Goal: Task Accomplishment & Management: Manage account settings

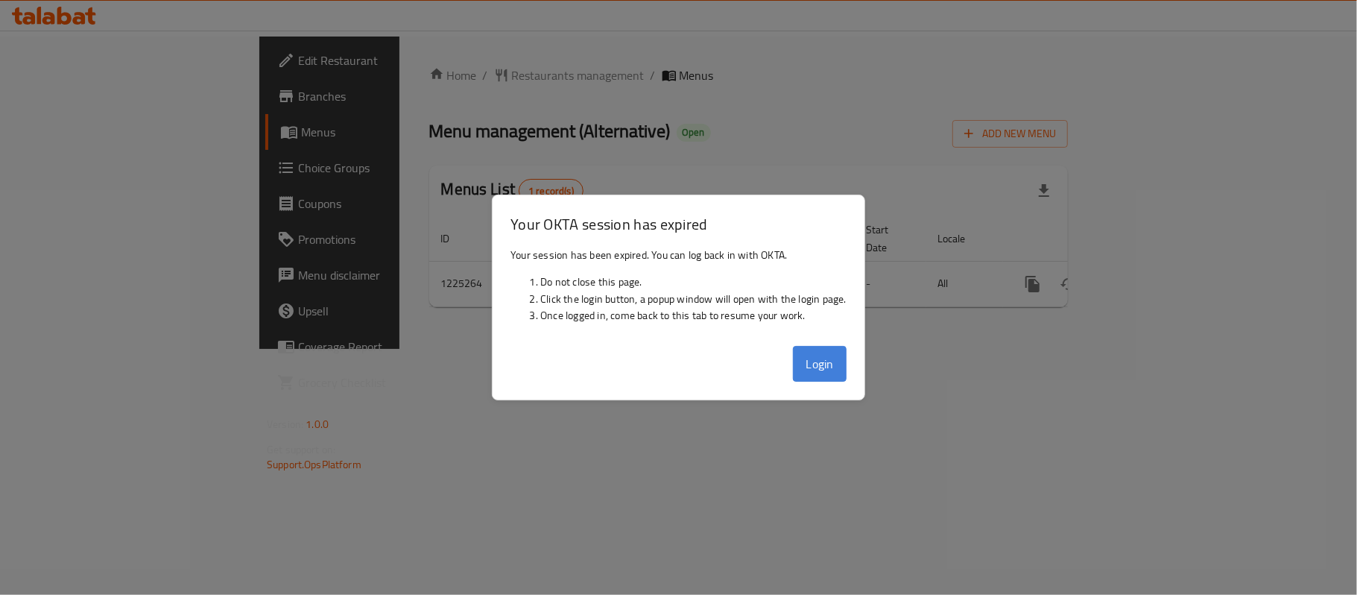
click at [829, 362] on button "Login" at bounding box center [820, 364] width 54 height 36
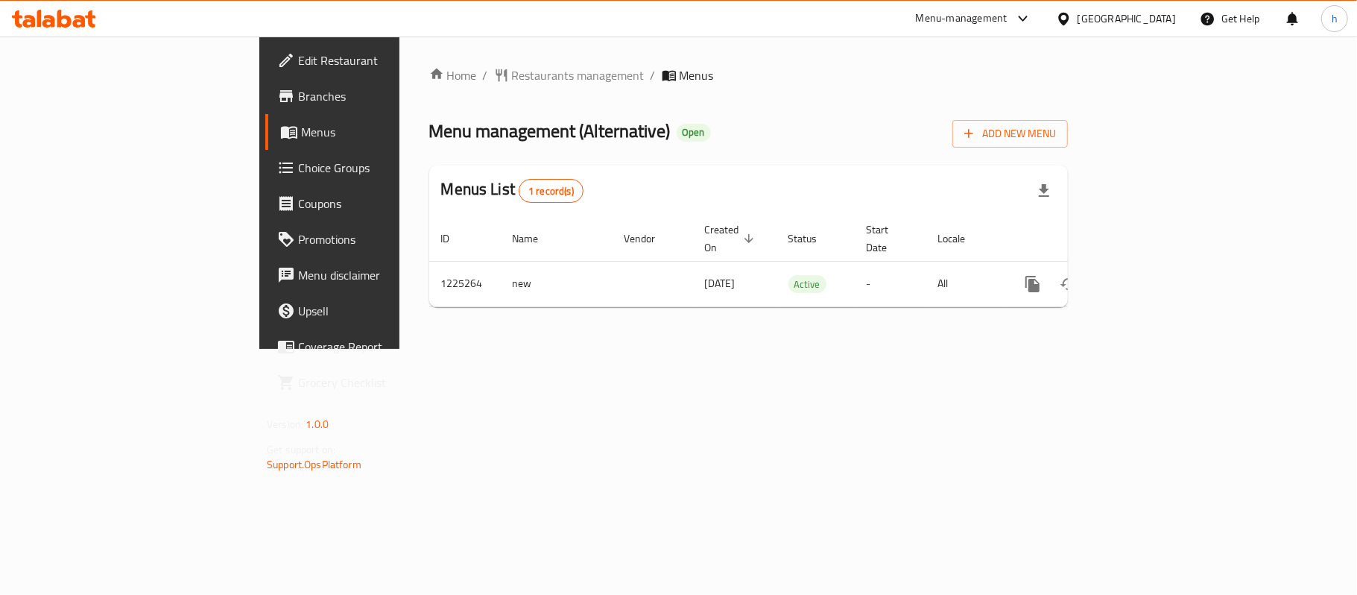
click at [1157, 13] on div "[GEOGRAPHIC_DATA]" at bounding box center [1126, 18] width 98 height 16
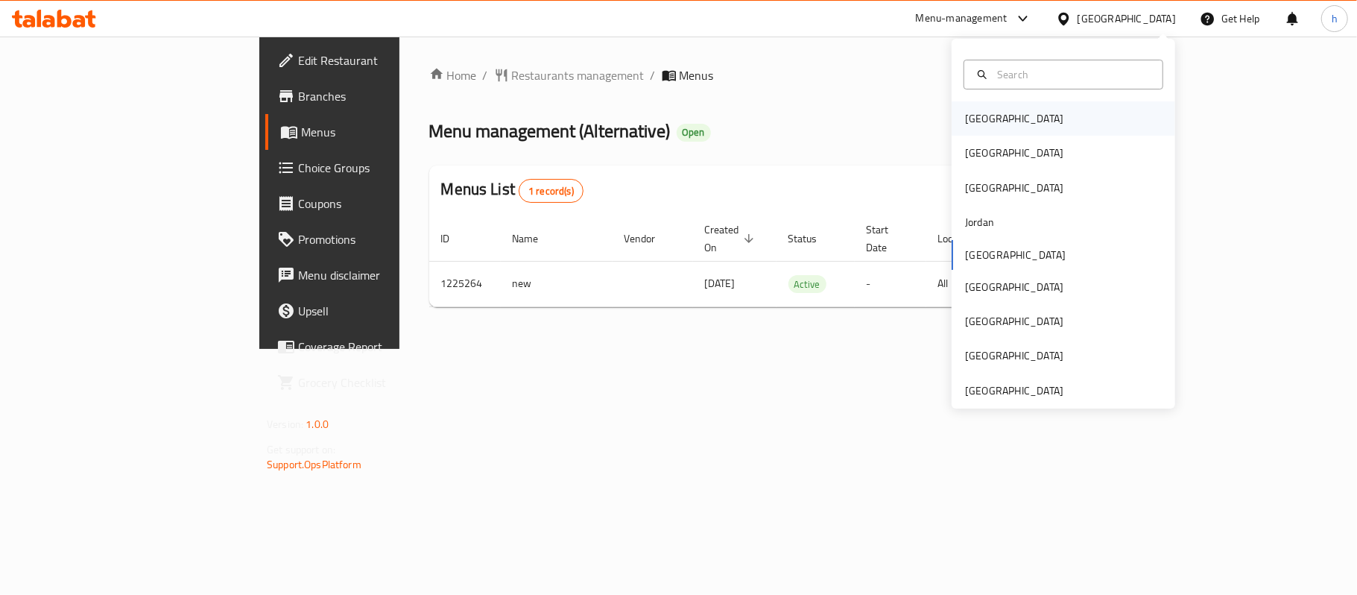
click at [981, 125] on div "[GEOGRAPHIC_DATA]" at bounding box center [1014, 118] width 98 height 16
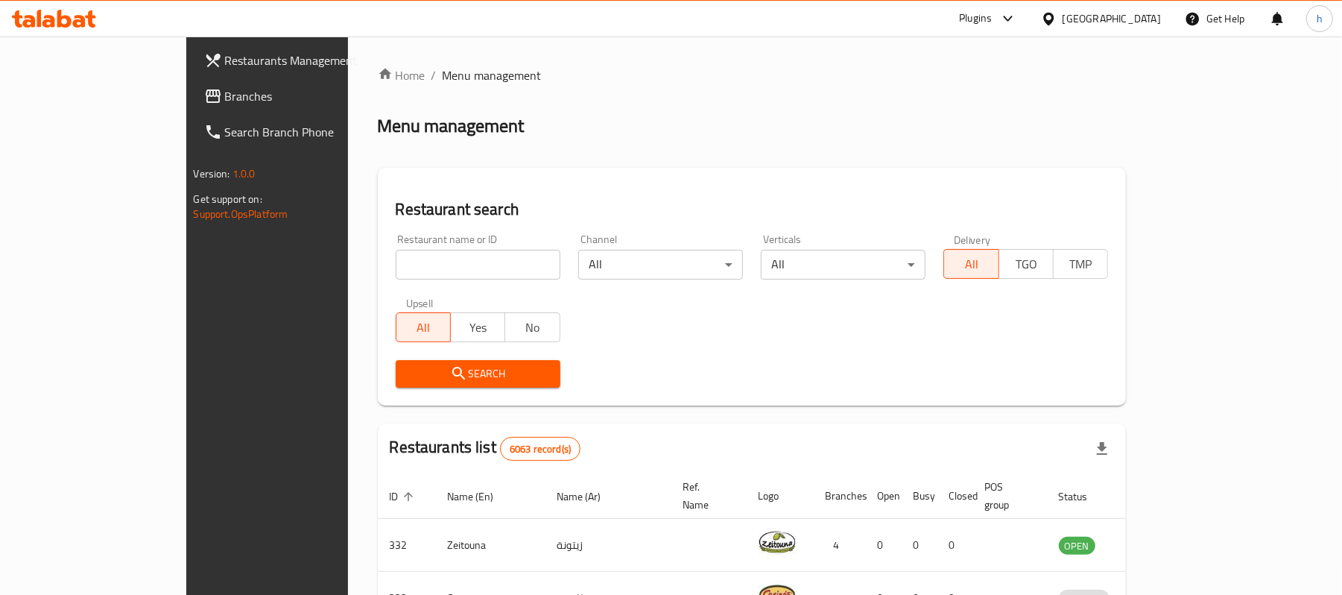
click at [432, 267] on input "search" at bounding box center [478, 265] width 165 height 30
click at [225, 98] on span "Branches" at bounding box center [312, 96] width 174 height 18
click at [408, 276] on input "search" at bounding box center [478, 265] width 165 height 30
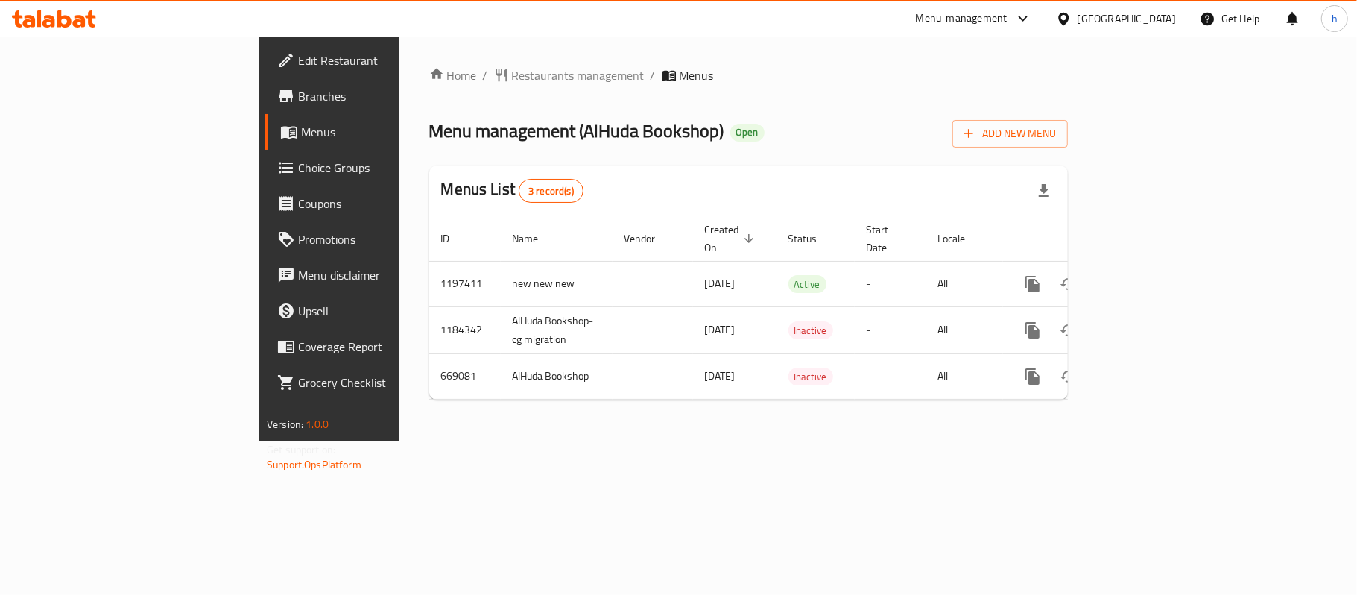
click at [1149, 22] on div "[GEOGRAPHIC_DATA]" at bounding box center [1126, 18] width 98 height 16
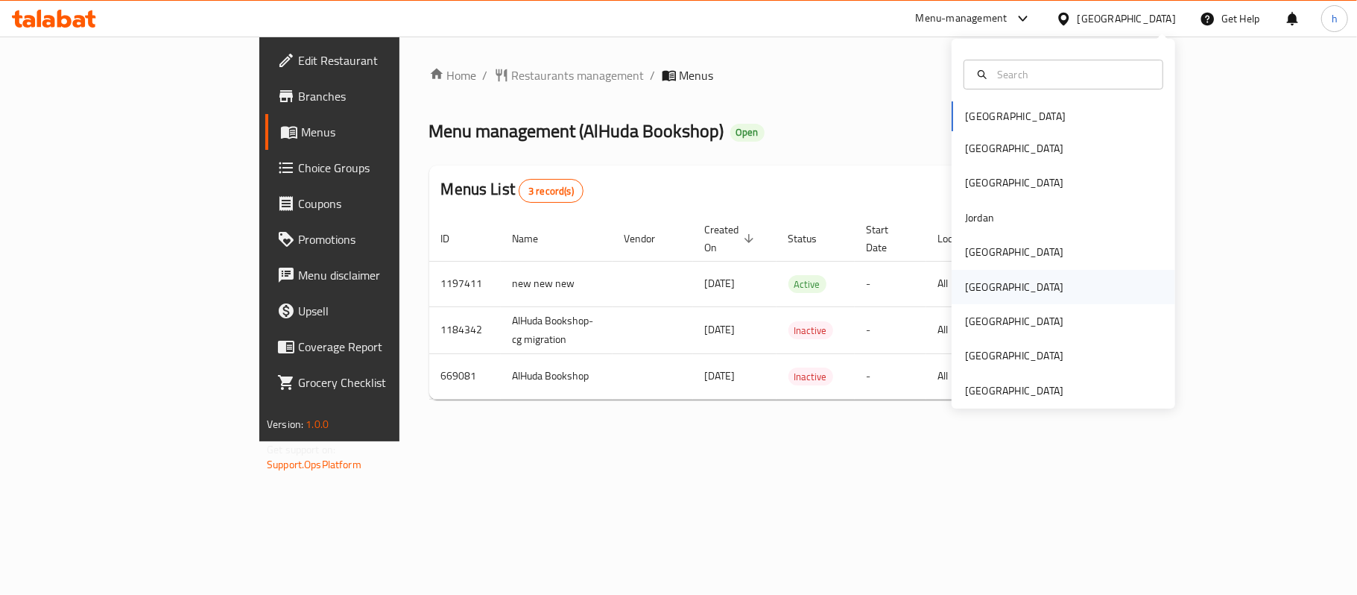
click at [994, 270] on div "[GEOGRAPHIC_DATA]" at bounding box center [1064, 287] width 224 height 34
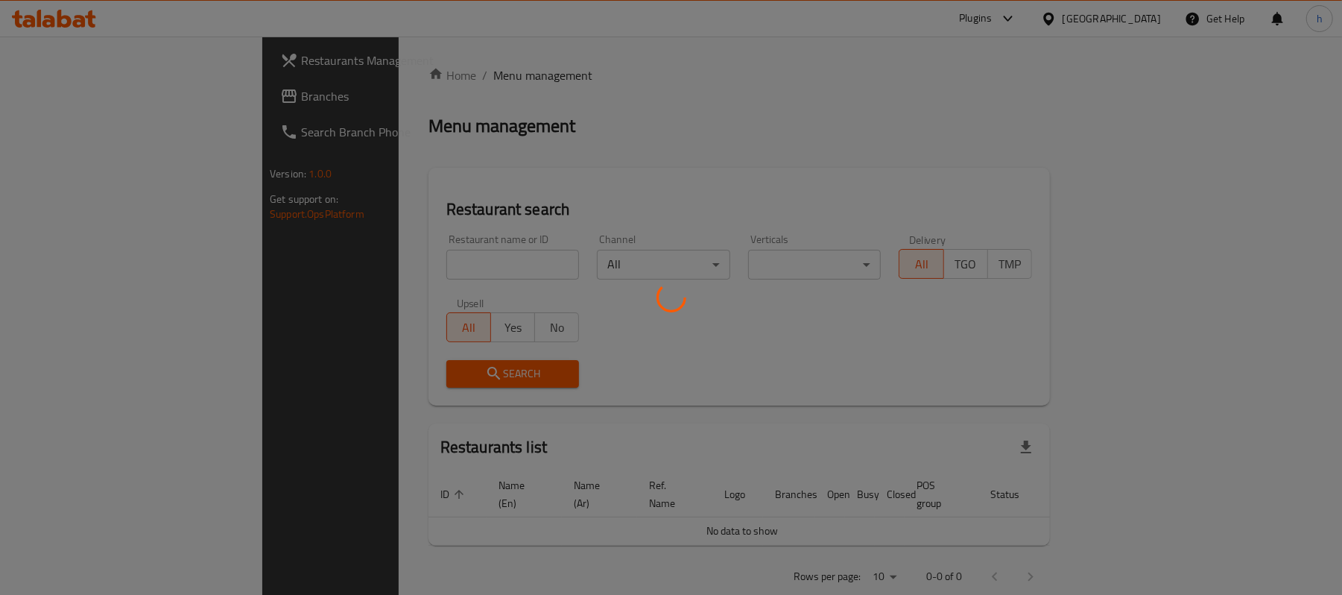
click at [1155, 28] on div at bounding box center [671, 297] width 1342 height 595
click at [1143, 19] on div at bounding box center [671, 297] width 1342 height 595
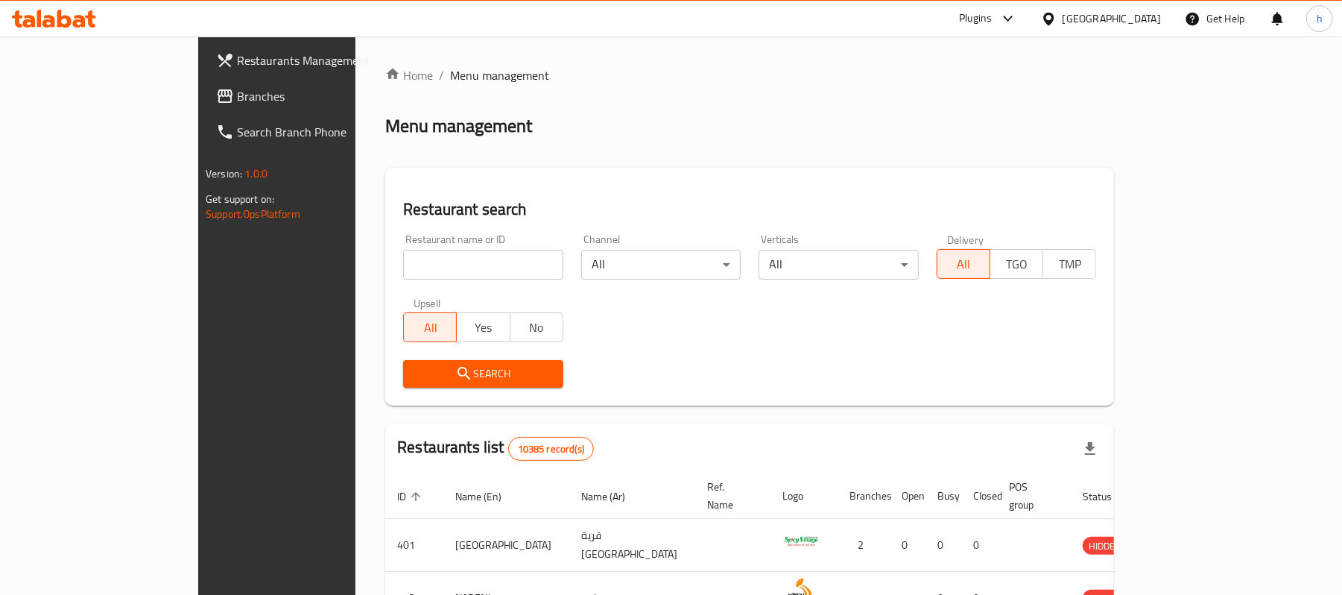
click at [1145, 19] on div "Oman" at bounding box center [1112, 18] width 98 height 16
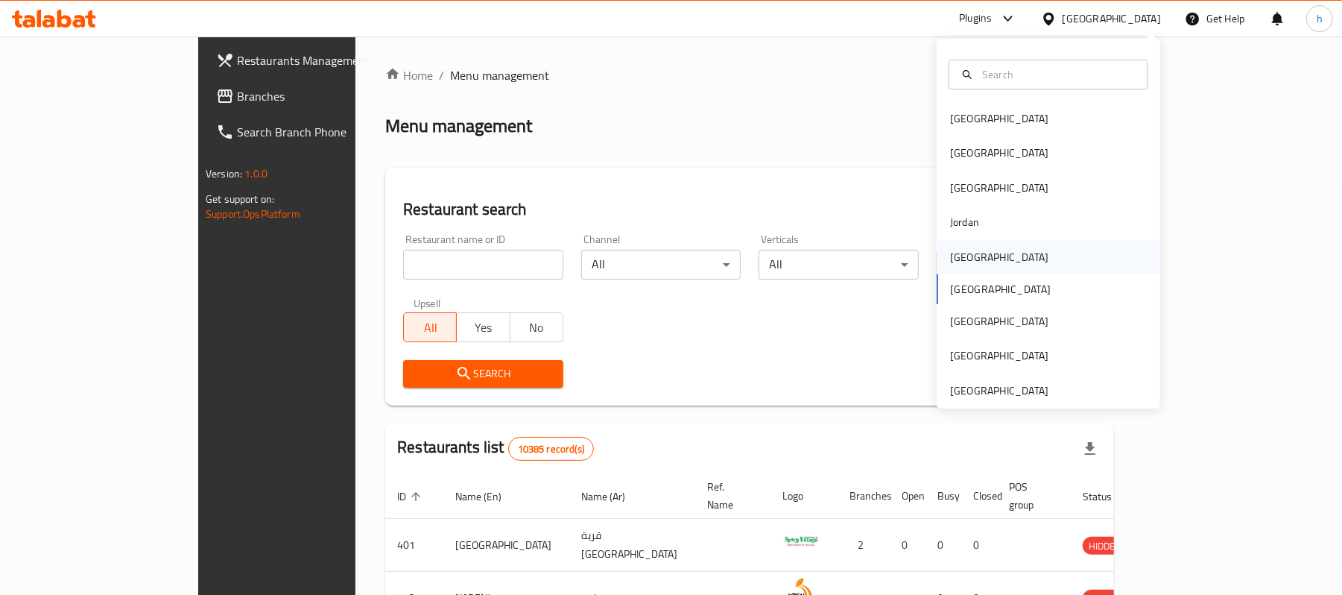
click at [975, 261] on div "Kuwait" at bounding box center [999, 257] width 122 height 34
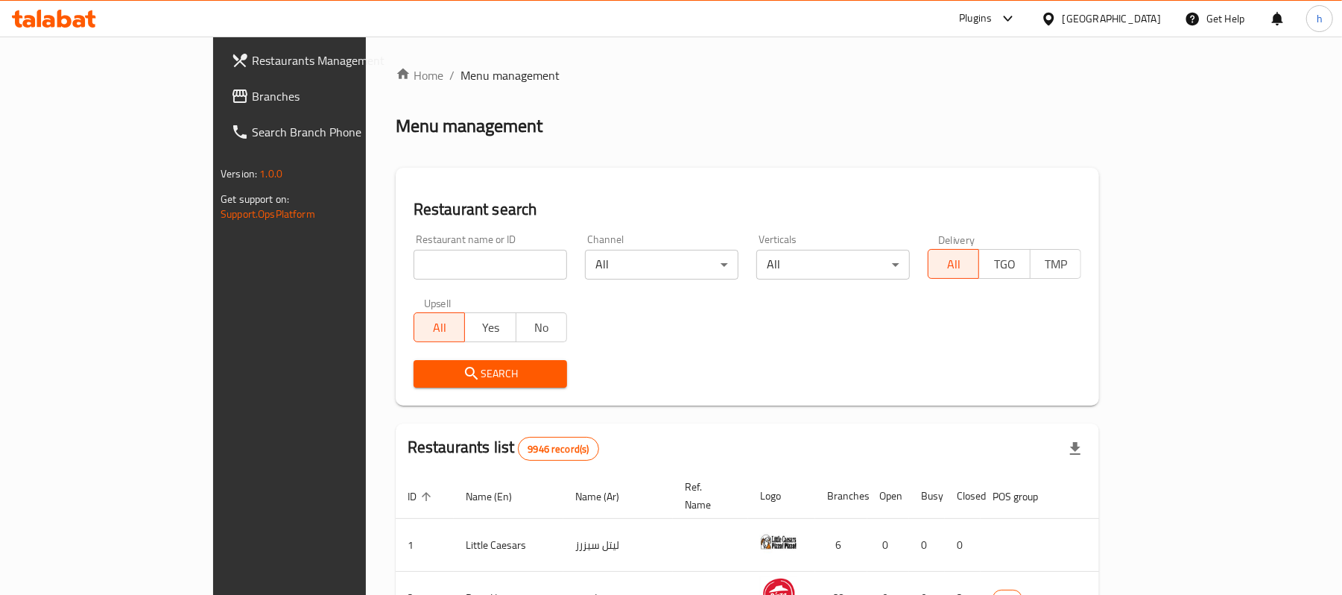
click at [252, 92] on span "Branches" at bounding box center [339, 96] width 174 height 18
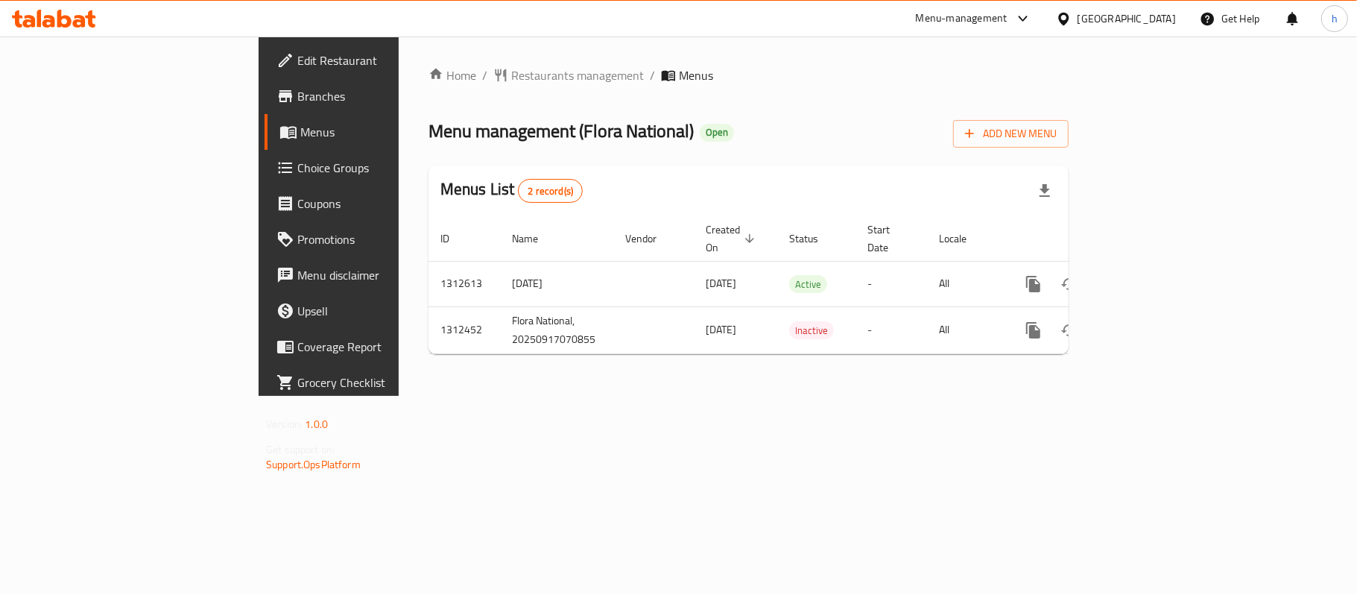
click at [1007, 21] on div "Menu-management" at bounding box center [962, 19] width 92 height 18
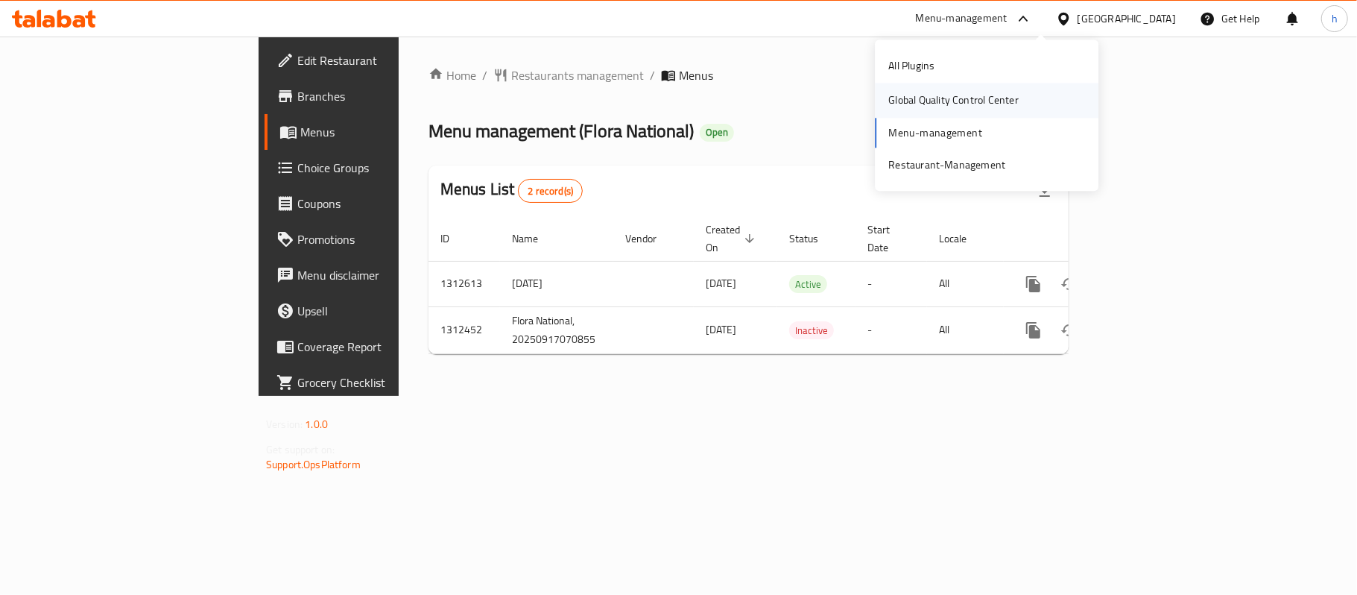
click at [940, 103] on div "Global Quality Control Center" at bounding box center [953, 100] width 130 height 16
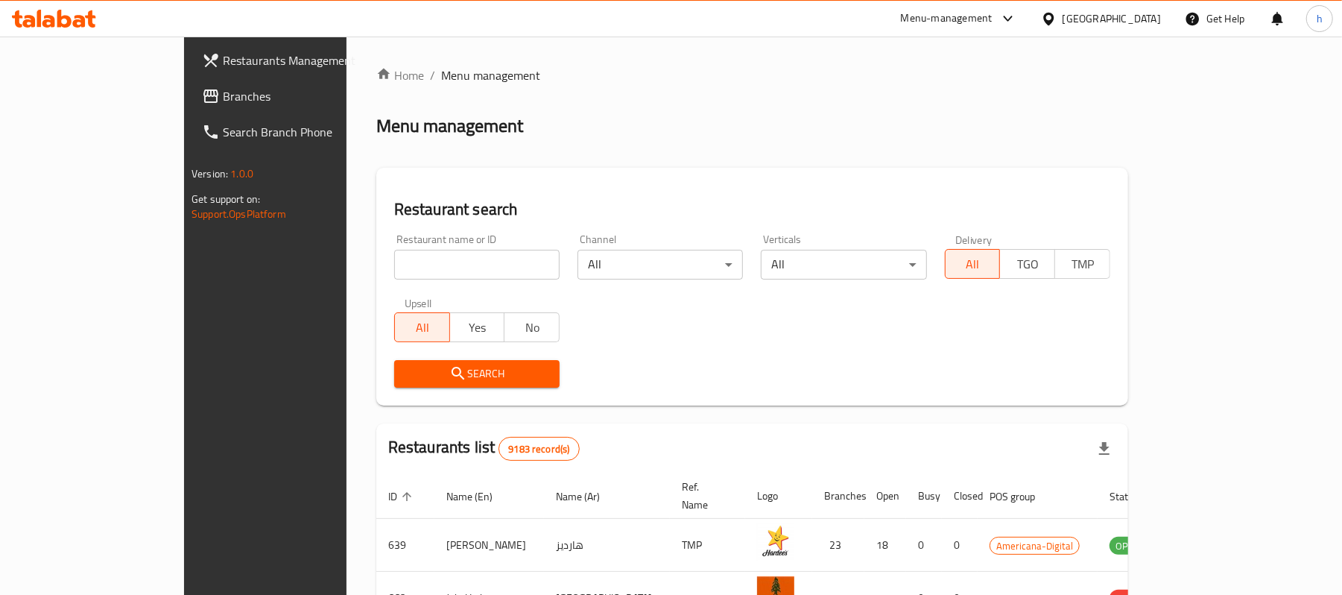
click at [1139, 19] on div "[GEOGRAPHIC_DATA]" at bounding box center [1112, 18] width 98 height 16
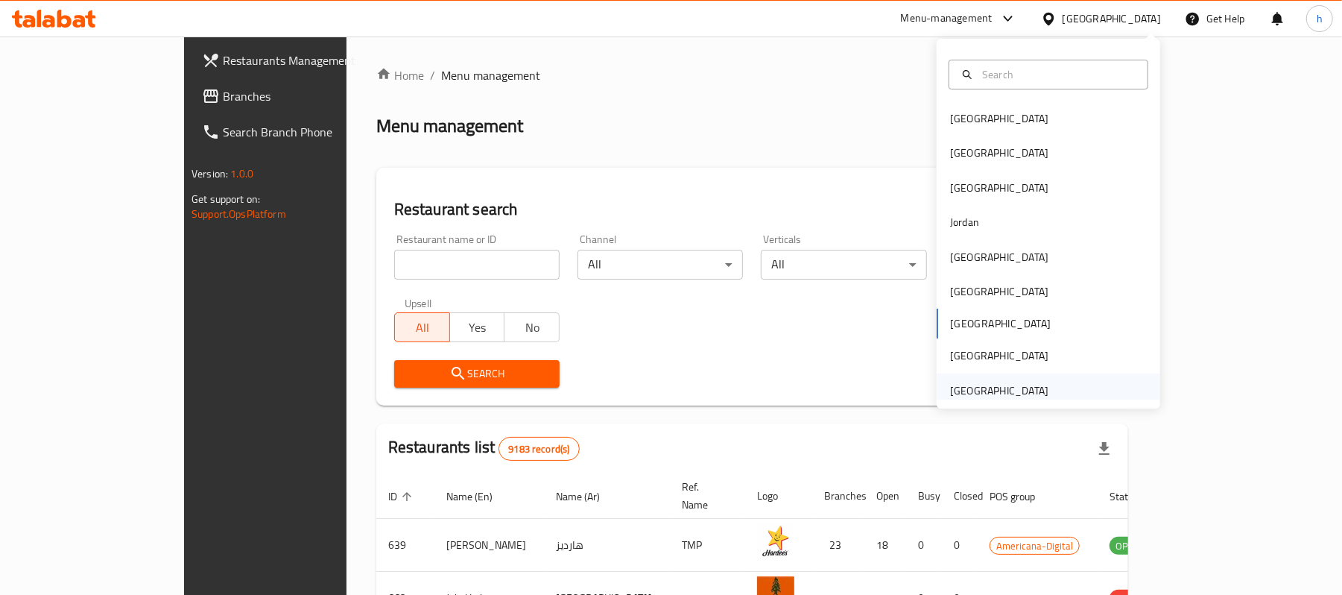
click at [1003, 382] on div "[GEOGRAPHIC_DATA]" at bounding box center [999, 390] width 98 height 16
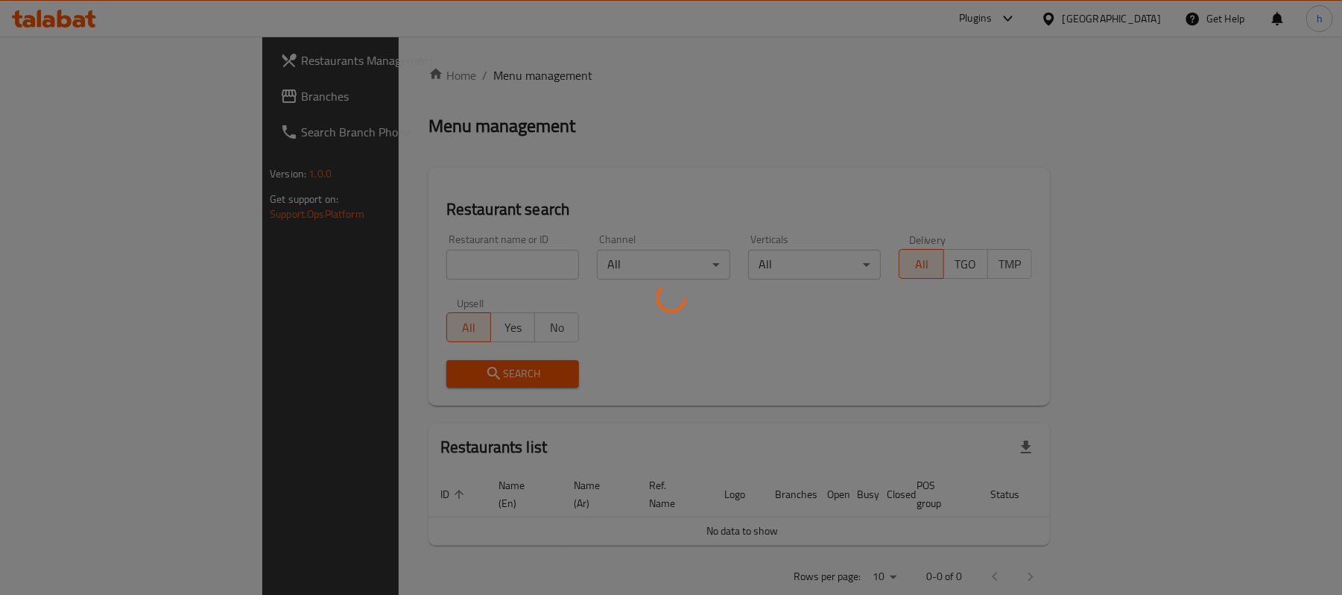
click at [58, 95] on div at bounding box center [671, 297] width 1342 height 595
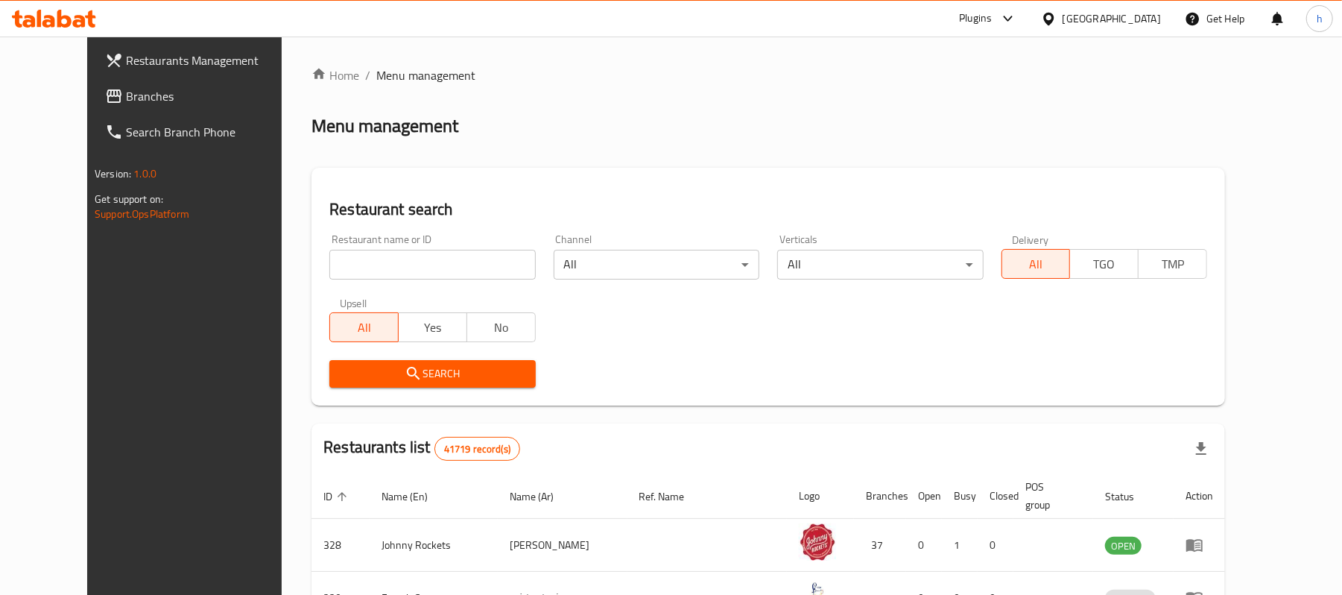
click at [126, 90] on span "Branches" at bounding box center [213, 96] width 174 height 18
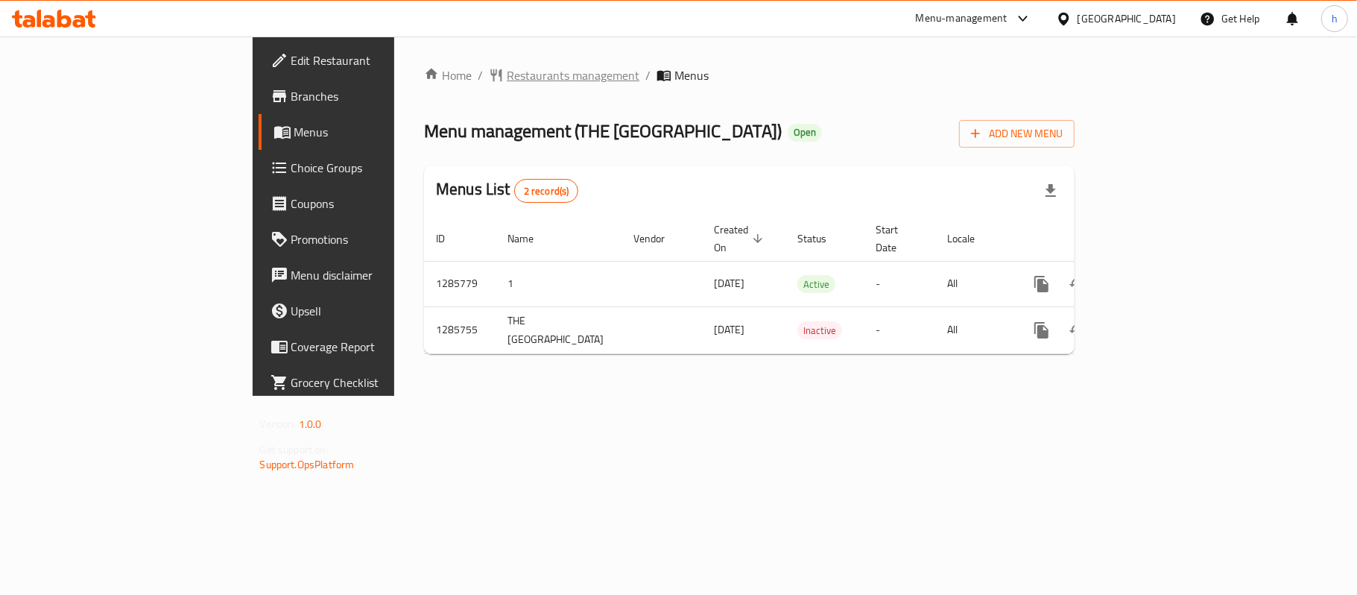
click at [507, 70] on span "Restaurants management" at bounding box center [573, 75] width 133 height 18
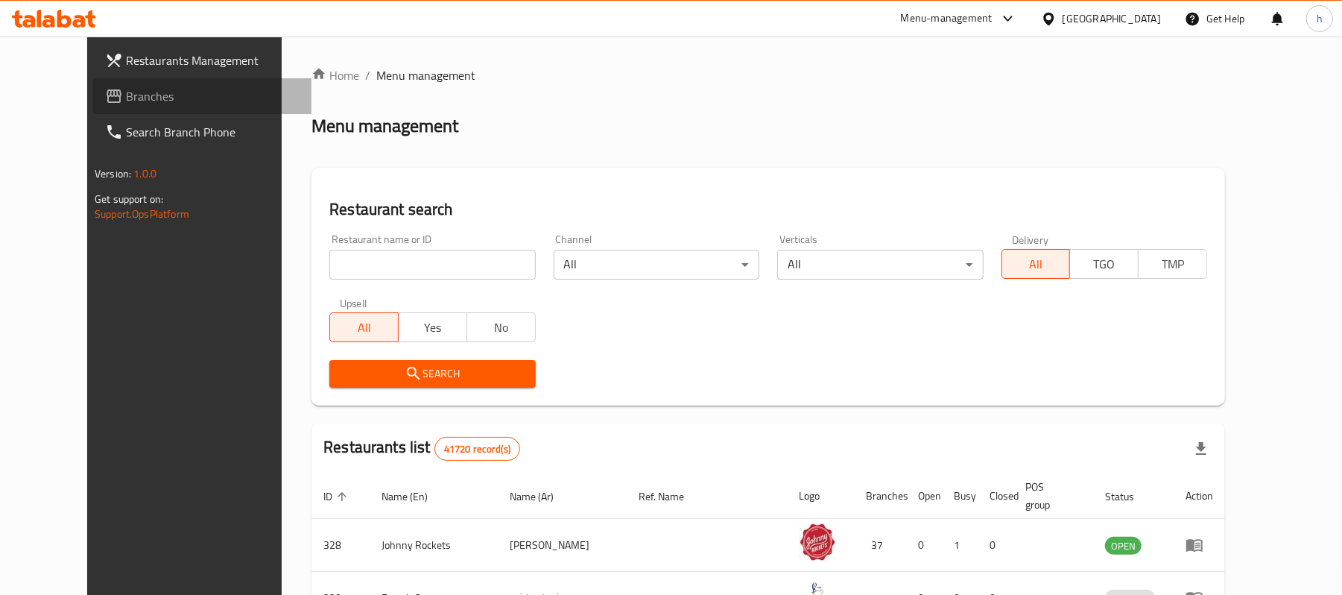
click at [126, 99] on span "Branches" at bounding box center [213, 96] width 174 height 18
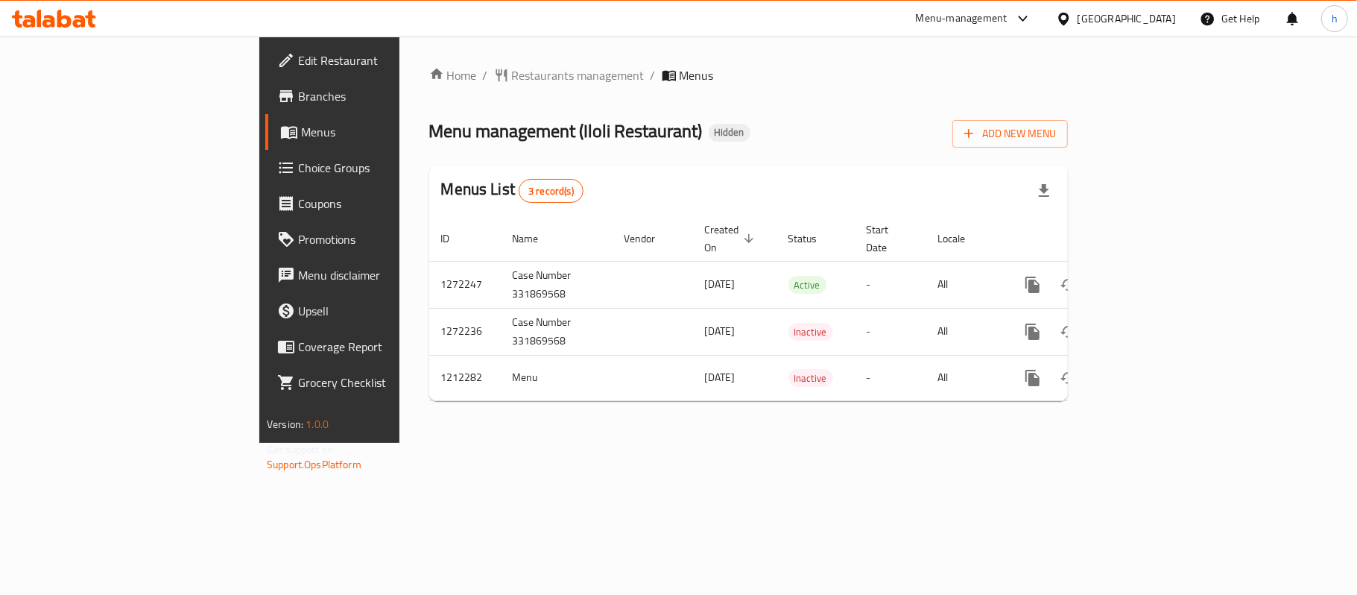
click at [566, 443] on div "Home / Restaurants management / Menus Menu management ( Iloli Restaurant ) Hidd…" at bounding box center [748, 240] width 698 height 406
click at [512, 76] on span "Restaurants management" at bounding box center [578, 75] width 133 height 18
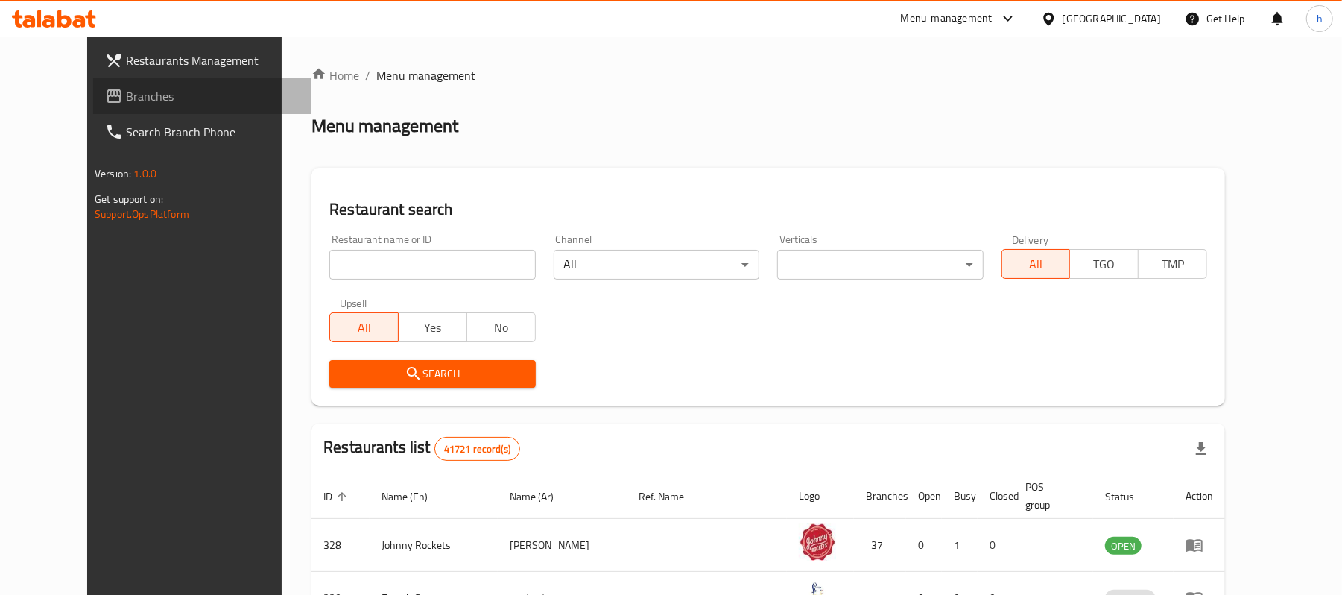
click at [126, 97] on span "Branches" at bounding box center [213, 96] width 174 height 18
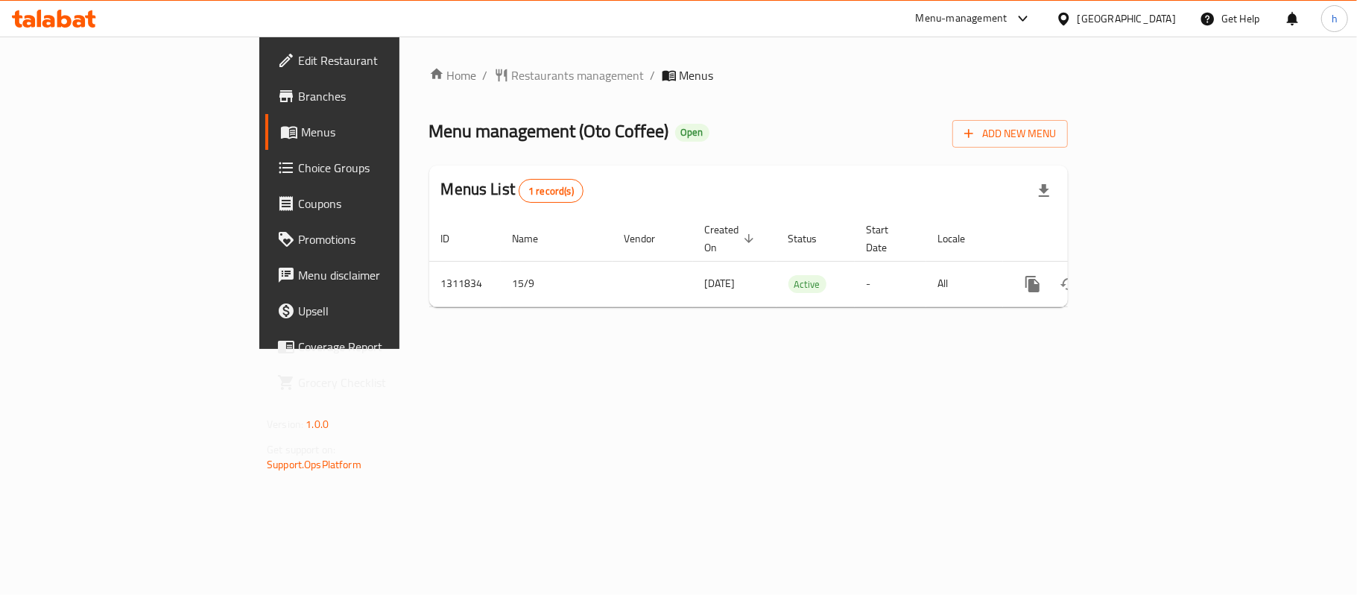
click at [1131, 19] on div "[GEOGRAPHIC_DATA]" at bounding box center [1126, 18] width 98 height 16
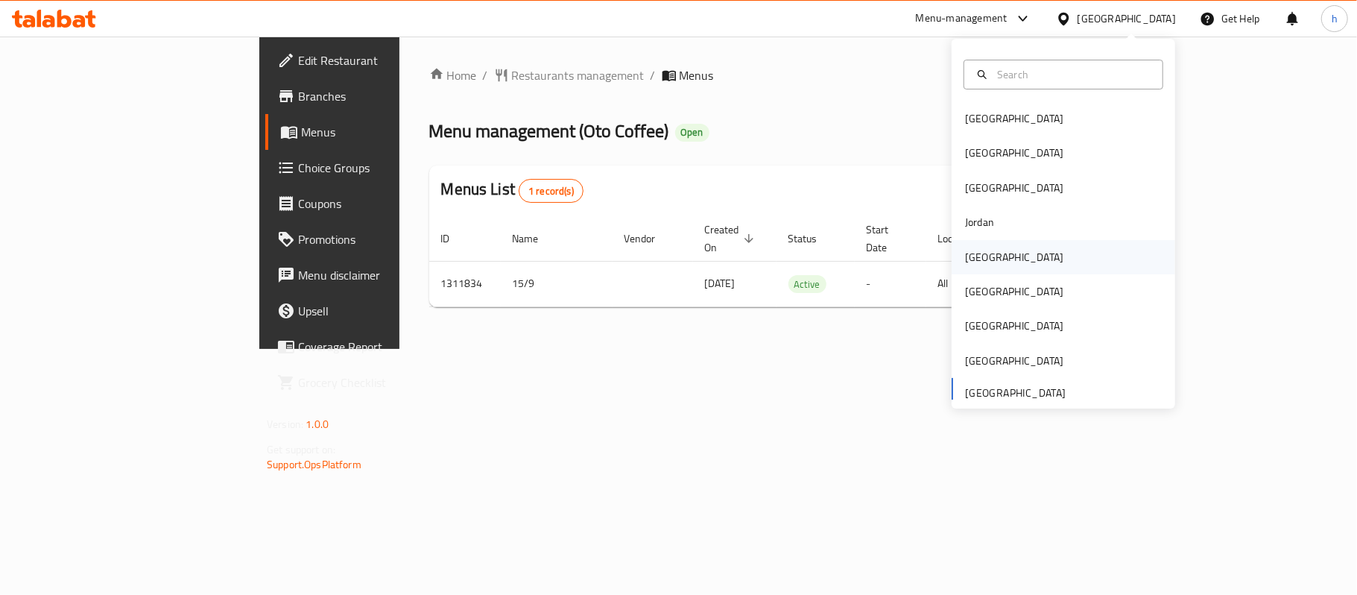
click at [979, 265] on div "[GEOGRAPHIC_DATA]" at bounding box center [1014, 257] width 98 height 16
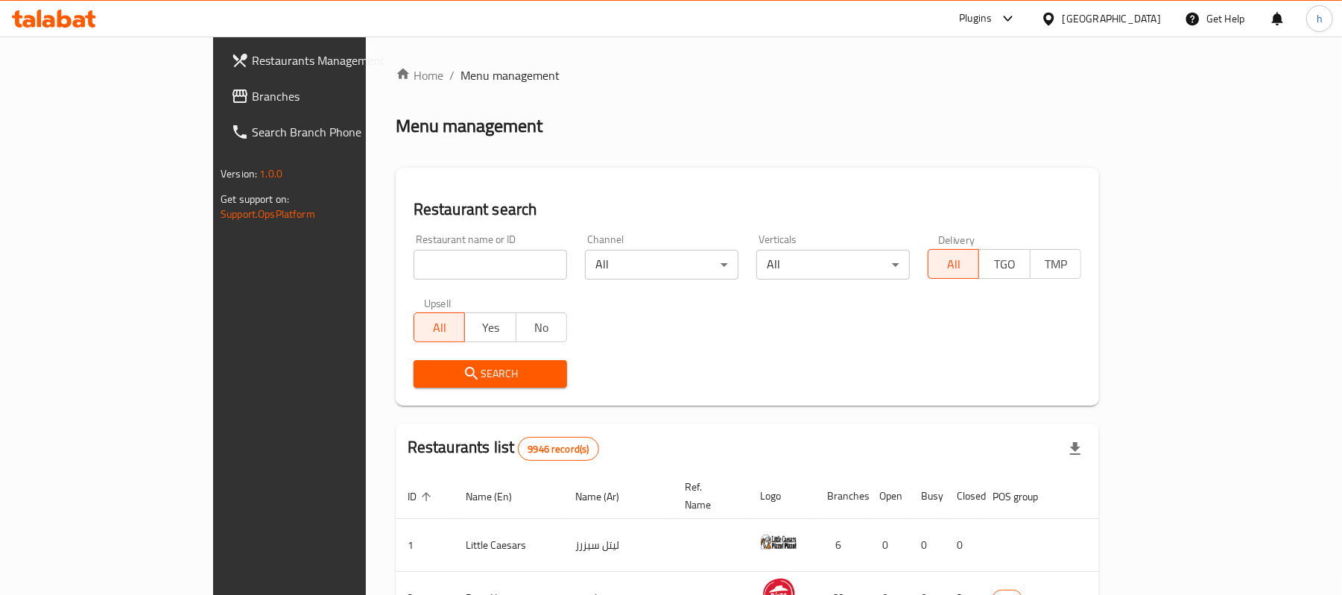
click at [252, 99] on span "Branches" at bounding box center [339, 96] width 174 height 18
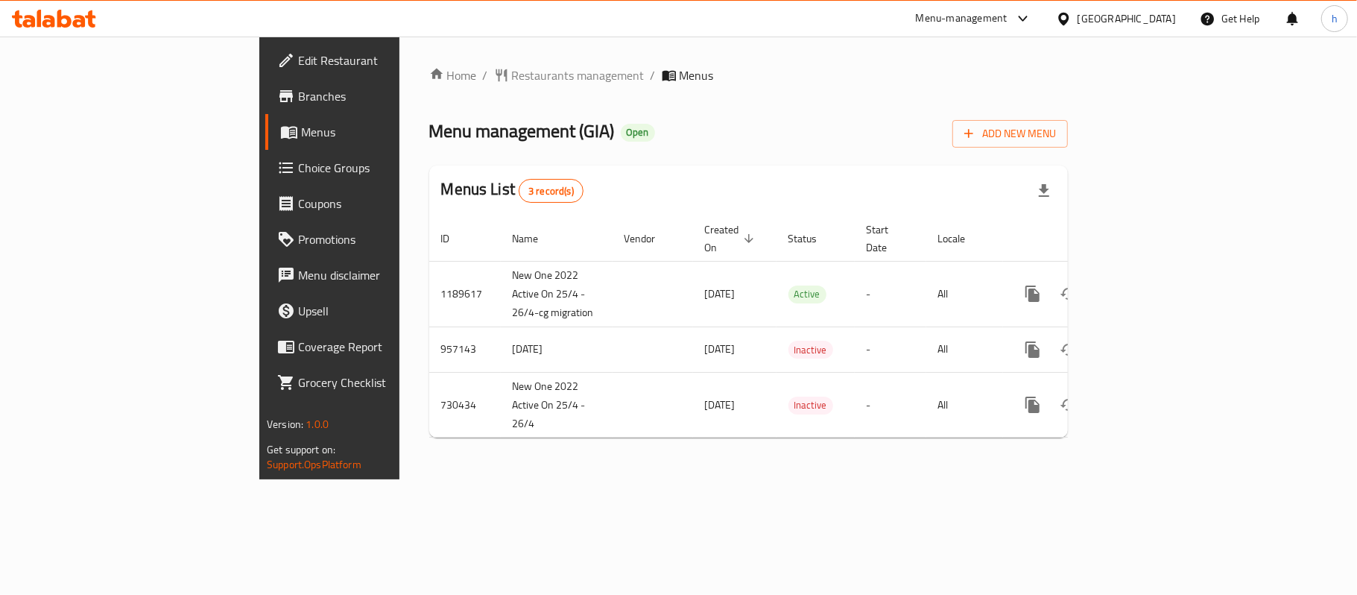
click at [853, 90] on div "Home / Restaurants management / Menus Menu management ( GIA ) Open Add New Menu…" at bounding box center [748, 257] width 639 height 383
click at [1148, 12] on div "[GEOGRAPHIC_DATA]" at bounding box center [1126, 18] width 98 height 16
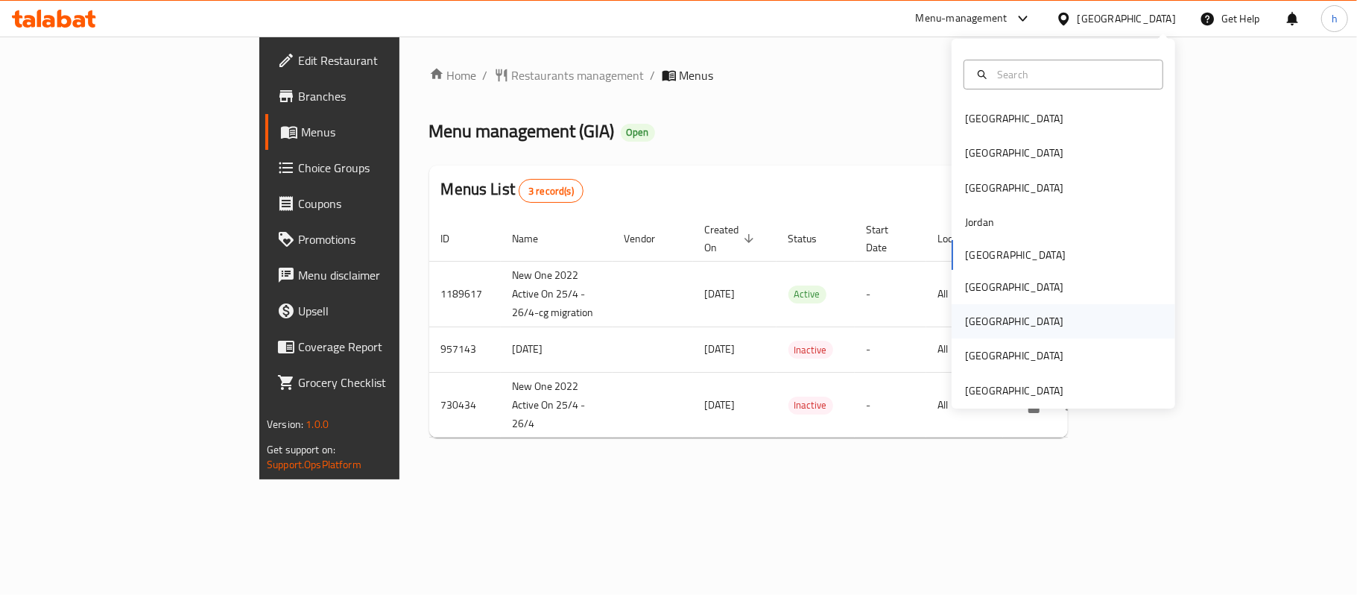
click at [975, 320] on div "[GEOGRAPHIC_DATA]" at bounding box center [1014, 321] width 122 height 34
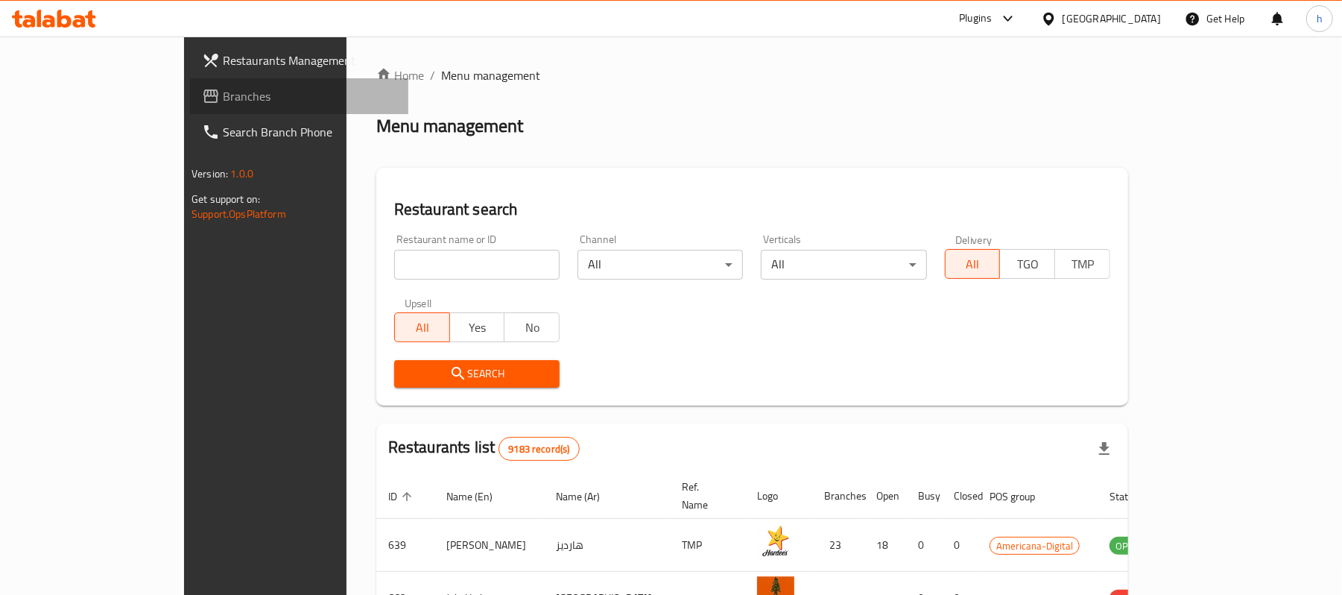
click at [223, 96] on span "Branches" at bounding box center [310, 96] width 174 height 18
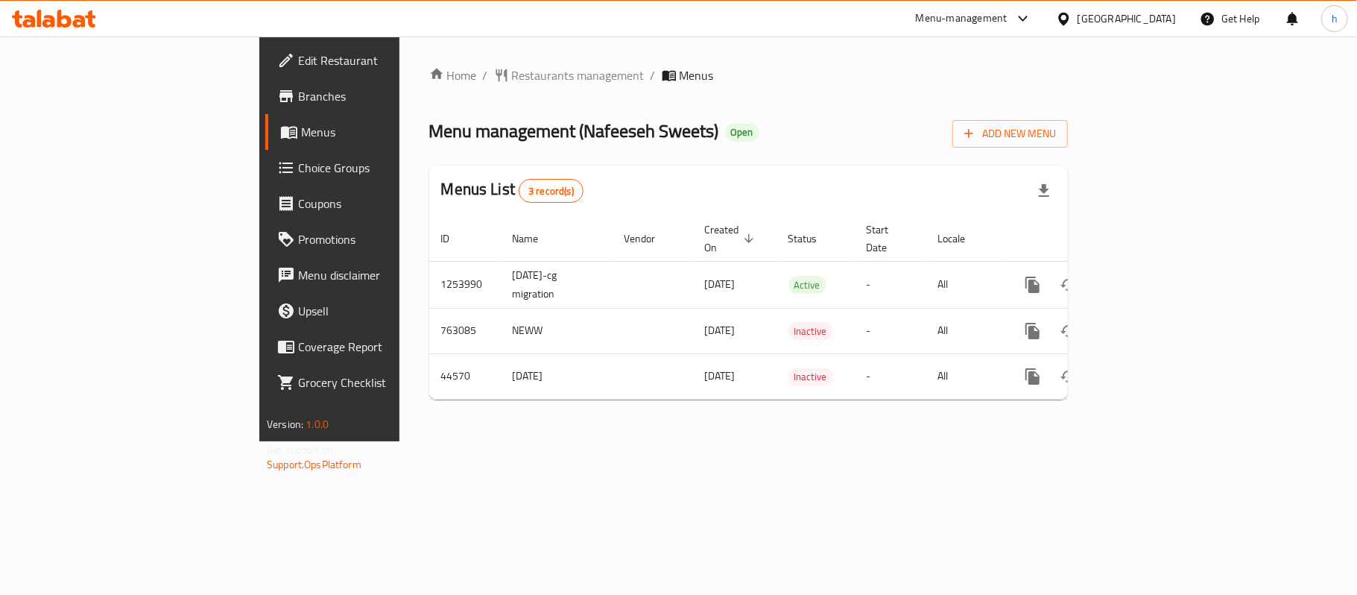
click at [1155, 12] on div "[GEOGRAPHIC_DATA]" at bounding box center [1126, 18] width 98 height 16
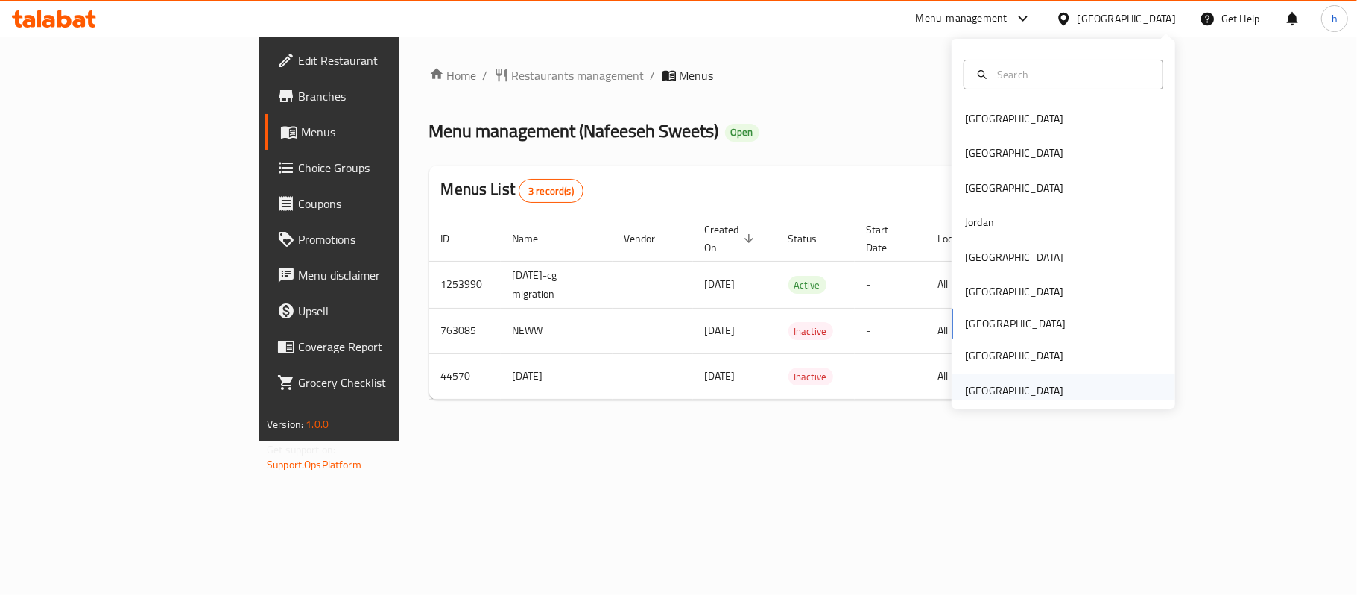
drag, startPoint x: 1034, startPoint y: 406, endPoint x: 1028, endPoint y: 393, distance: 14.0
click at [1033, 406] on div "[GEOGRAPHIC_DATA] [GEOGRAPHIC_DATA] [GEOGRAPHIC_DATA] [GEOGRAPHIC_DATA] [GEOGRA…" at bounding box center [1064, 224] width 224 height 370
click at [1026, 391] on div "[GEOGRAPHIC_DATA]" at bounding box center [1014, 390] width 98 height 16
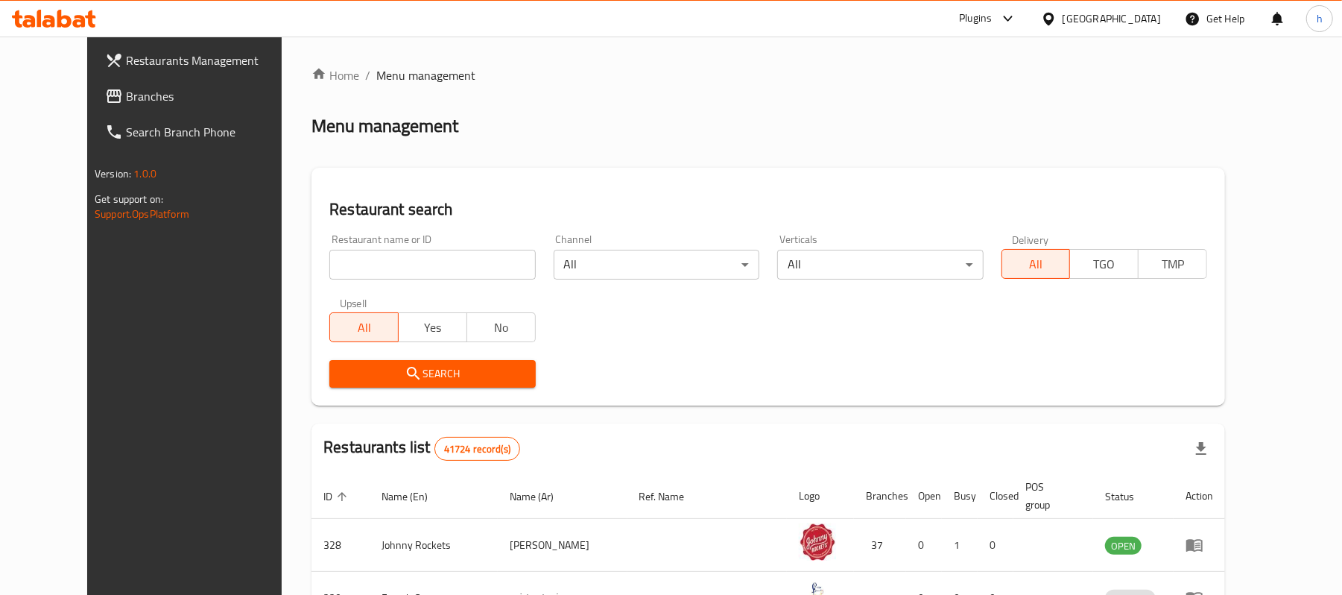
click at [126, 91] on span "Branches" at bounding box center [213, 96] width 174 height 18
